Goal: Information Seeking & Learning: Check status

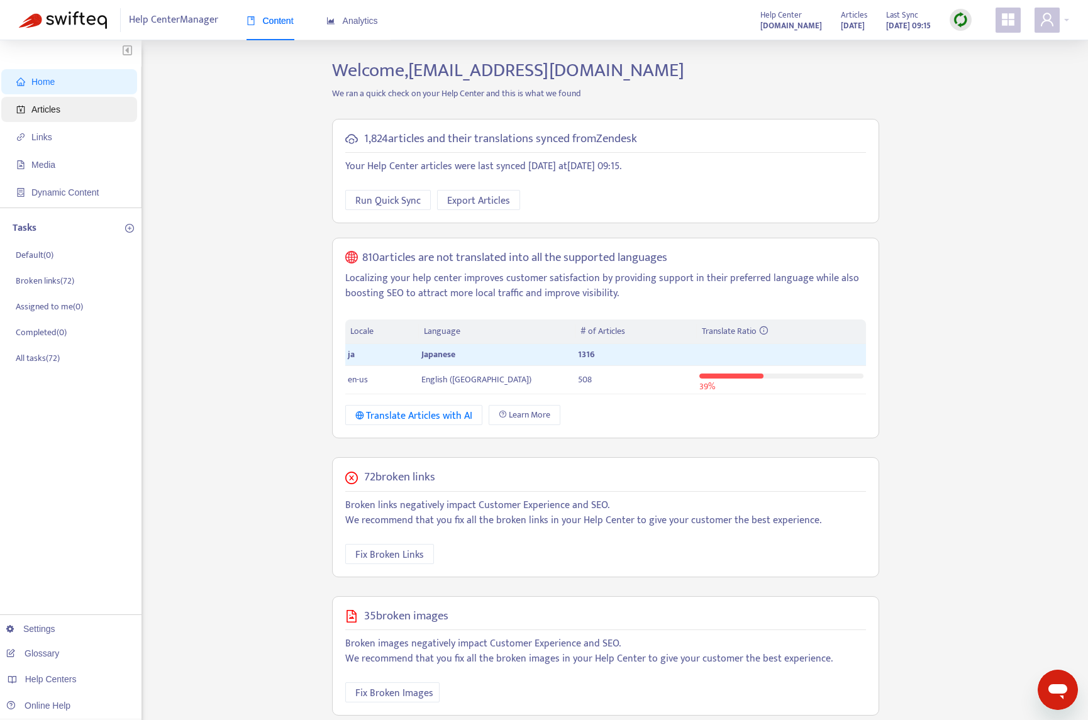
click at [76, 107] on span "Articles" at bounding box center [71, 109] width 111 height 25
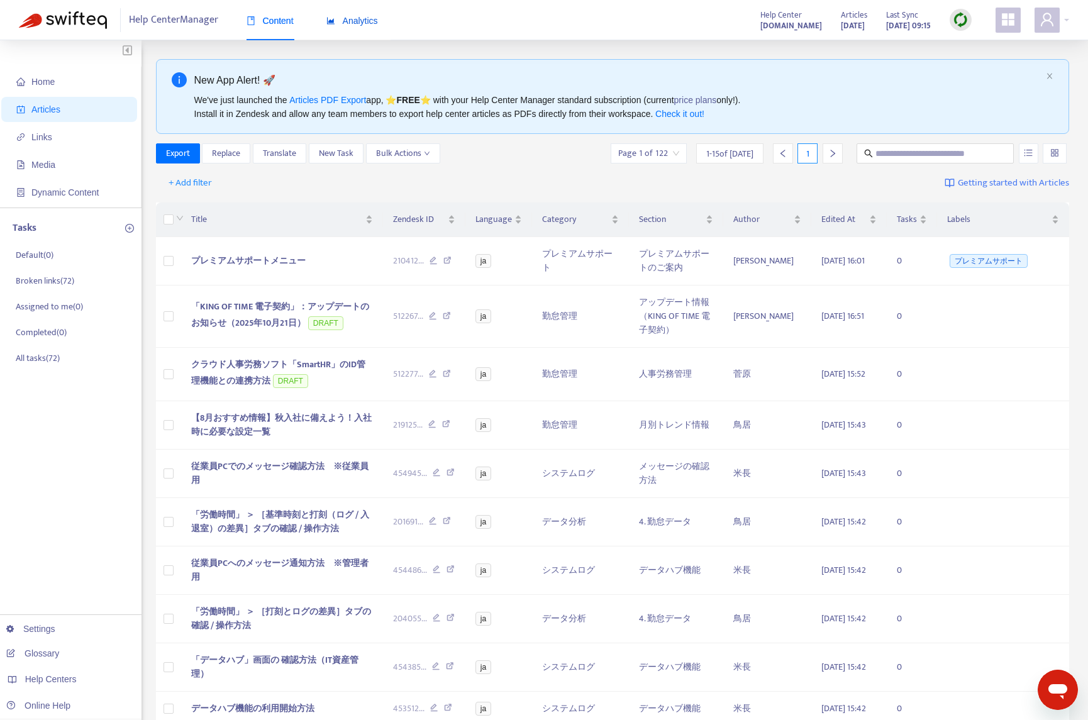
click at [369, 23] on span "Analytics" at bounding box center [353, 21] width 52 height 10
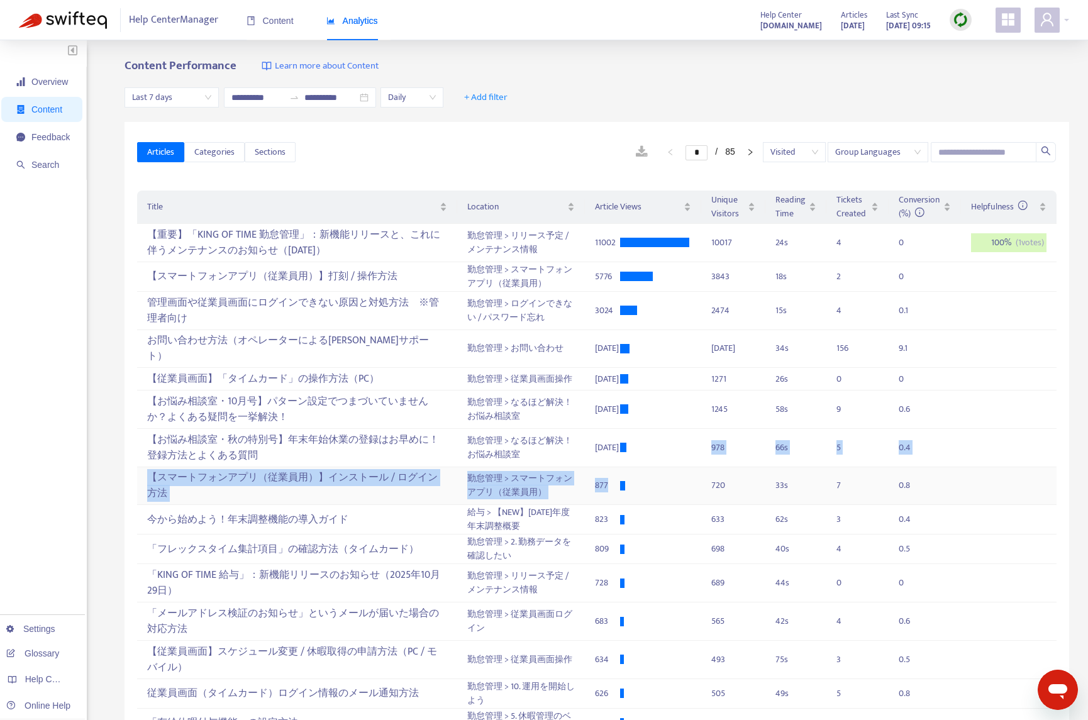
click at [649, 452] on tbody "【重要】「KING OF TIME 勤怠管理」：新機能リリースと、これに伴うメンテナンスのお知らせ（[DATE]） 勤怠管理 > リリース予定 / メンテナン…" at bounding box center [597, 481] width 920 height 515
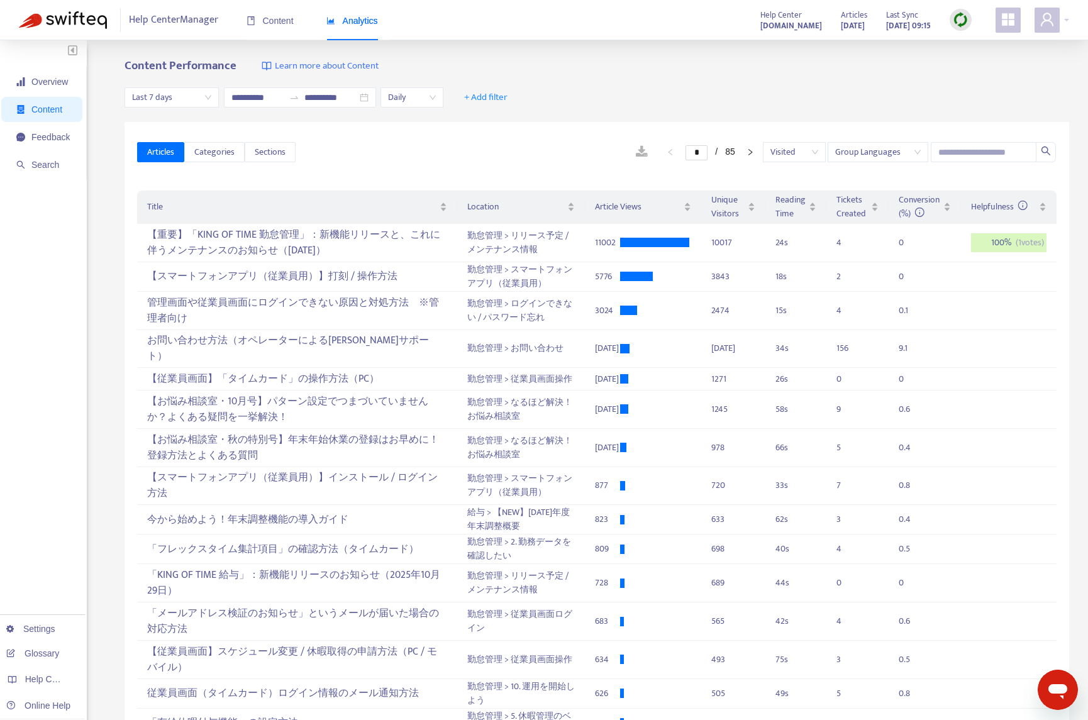
click at [561, 131] on div "Articles Categories Sections * / 85 Visited Group Languages" at bounding box center [597, 152] width 920 height 48
click at [397, 437] on div "【お悩み相談室・秋の特別号】年末年始休業の登録はお早めに！登録方法とよくある質問" at bounding box center [296, 448] width 299 height 36
